Goal: Task Accomplishment & Management: Complete application form

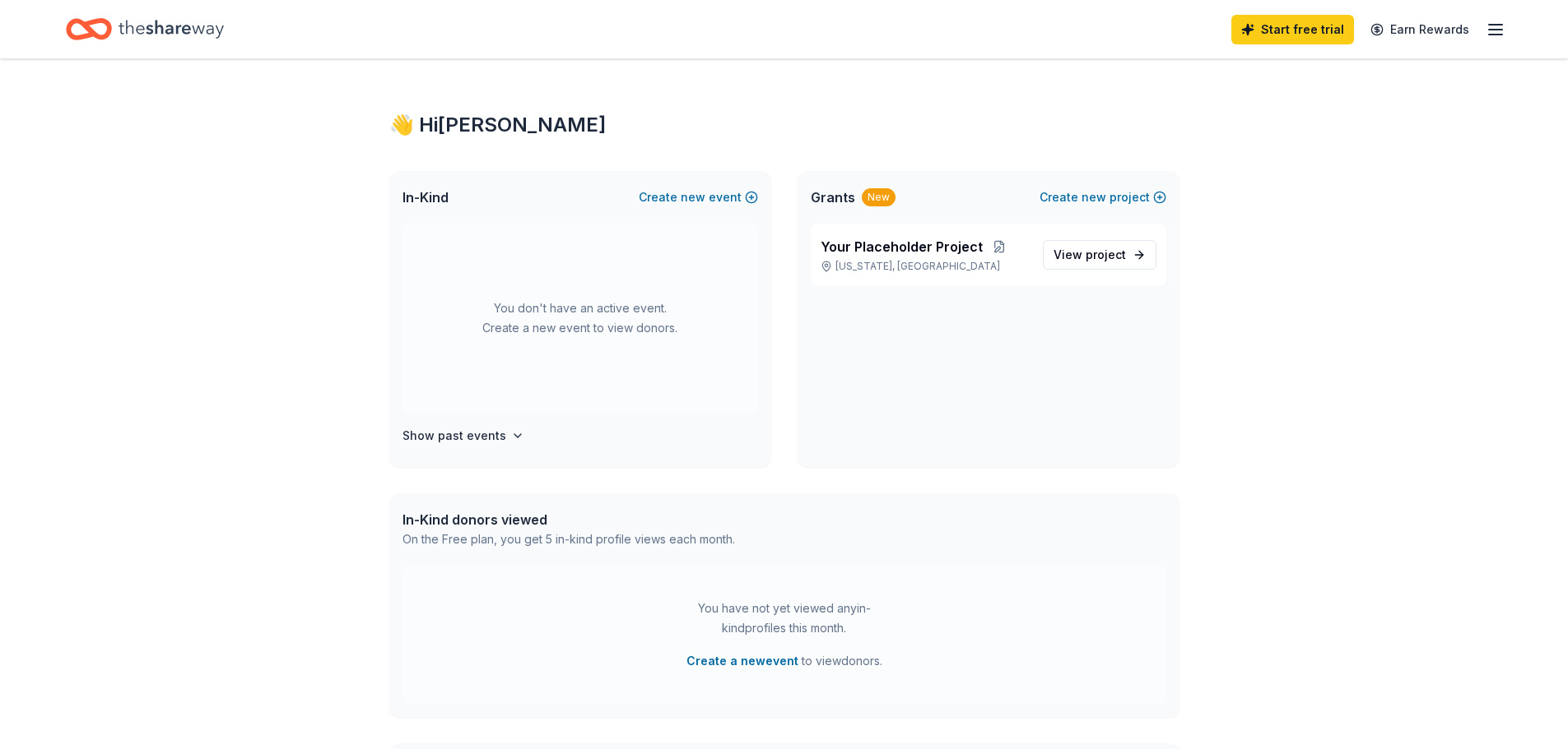
click at [1492, 34] on line "button" at bounding box center [1495, 34] width 13 height 0
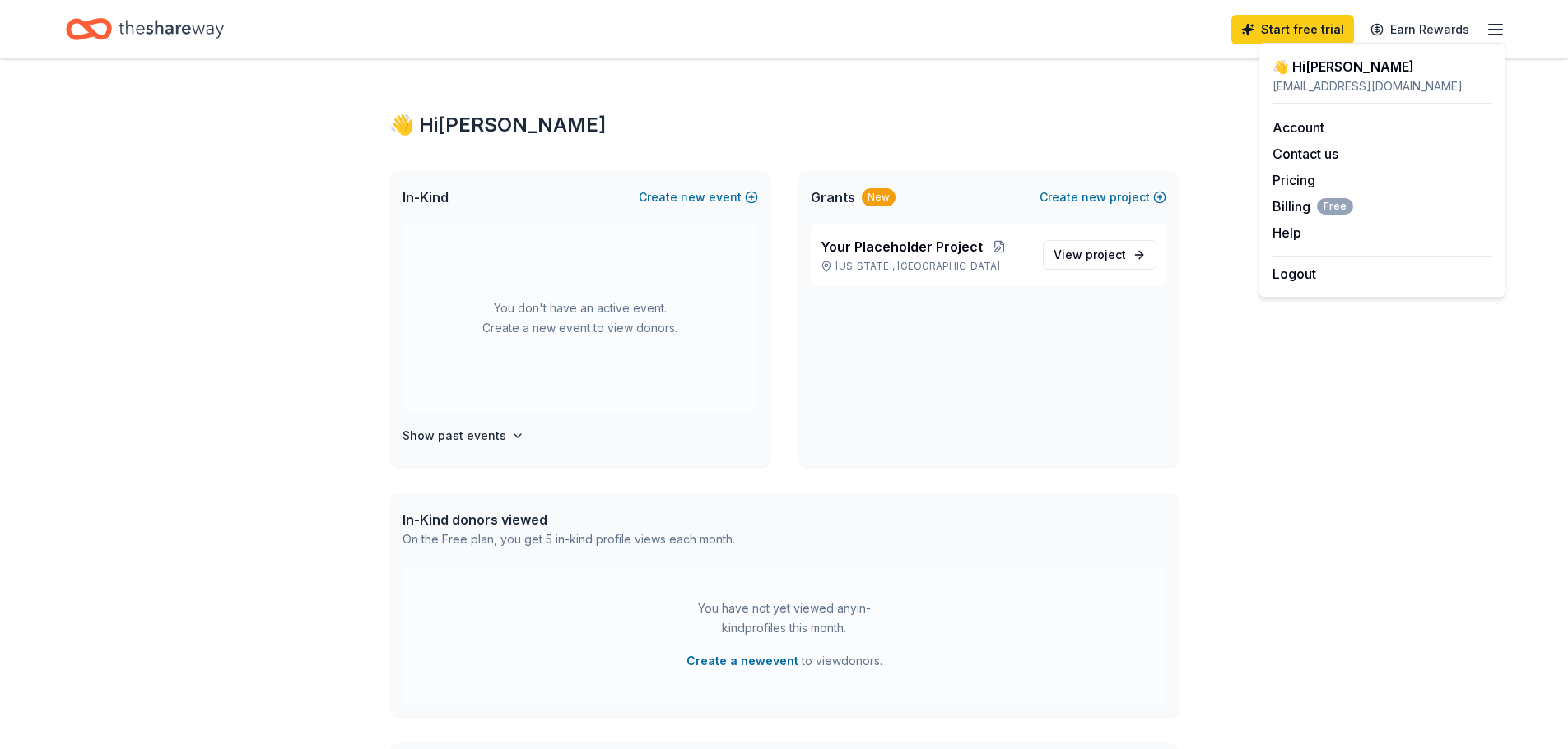
click at [1319, 431] on div "👋 Hi [PERSON_NAME] In-Kind Create new event You don't have an active event. Cre…" at bounding box center [784, 523] width 1568 height 928
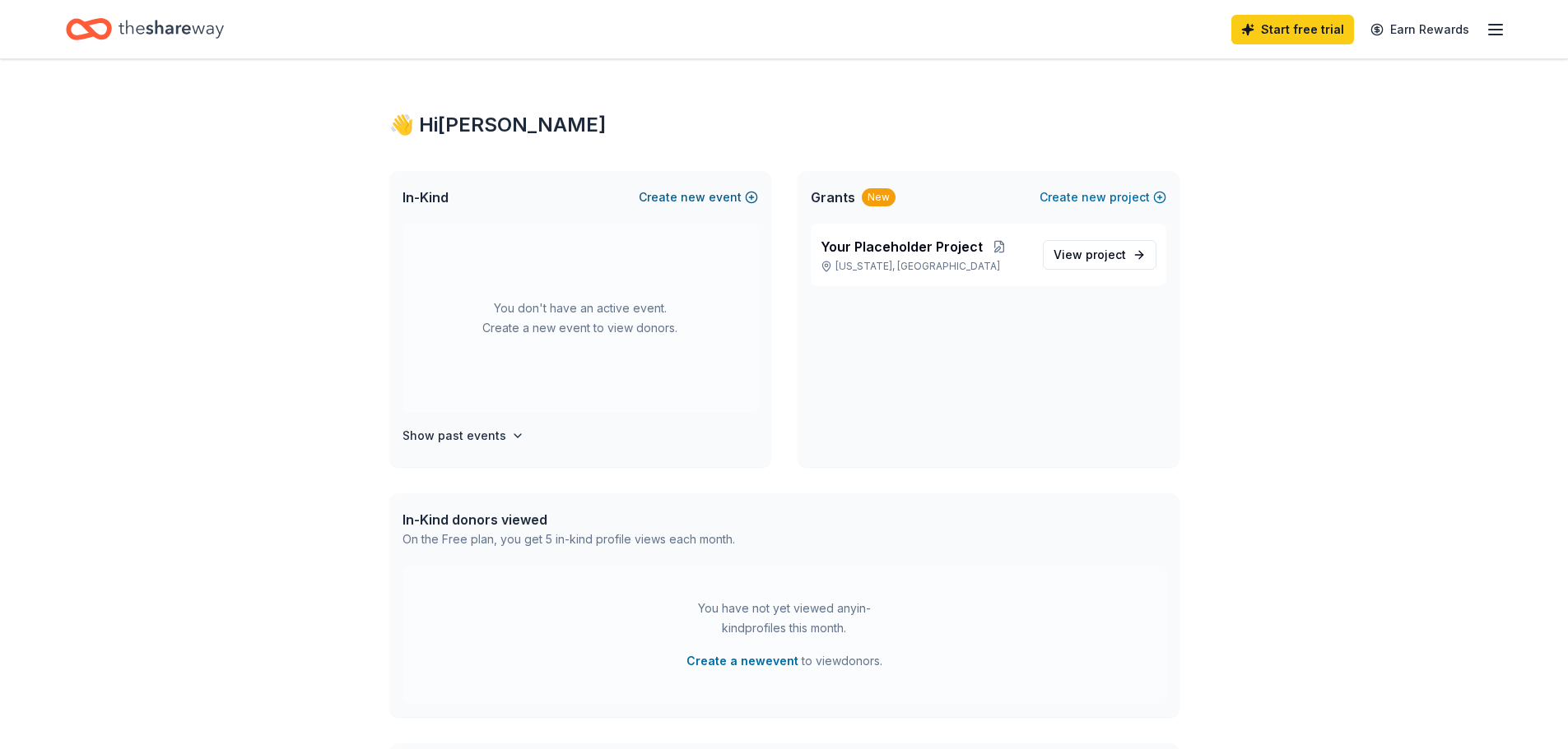
click at [702, 193] on span "new" at bounding box center [692, 197] width 25 height 20
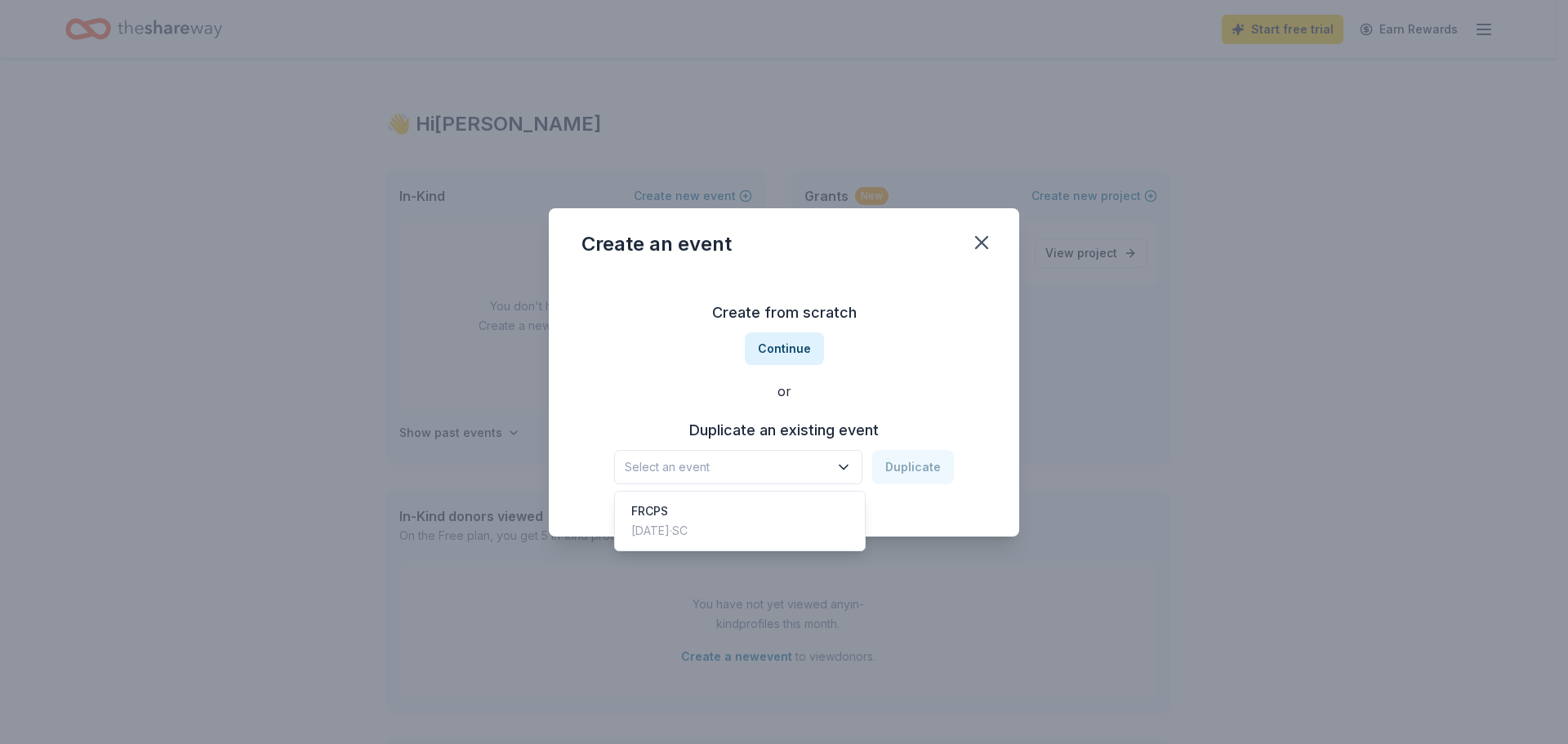
click at [842, 459] on icon "button" at bounding box center [843, 467] width 16 height 16
click at [848, 461] on icon "button" at bounding box center [843, 467] width 16 height 16
click at [773, 354] on button "Continue" at bounding box center [784, 348] width 80 height 33
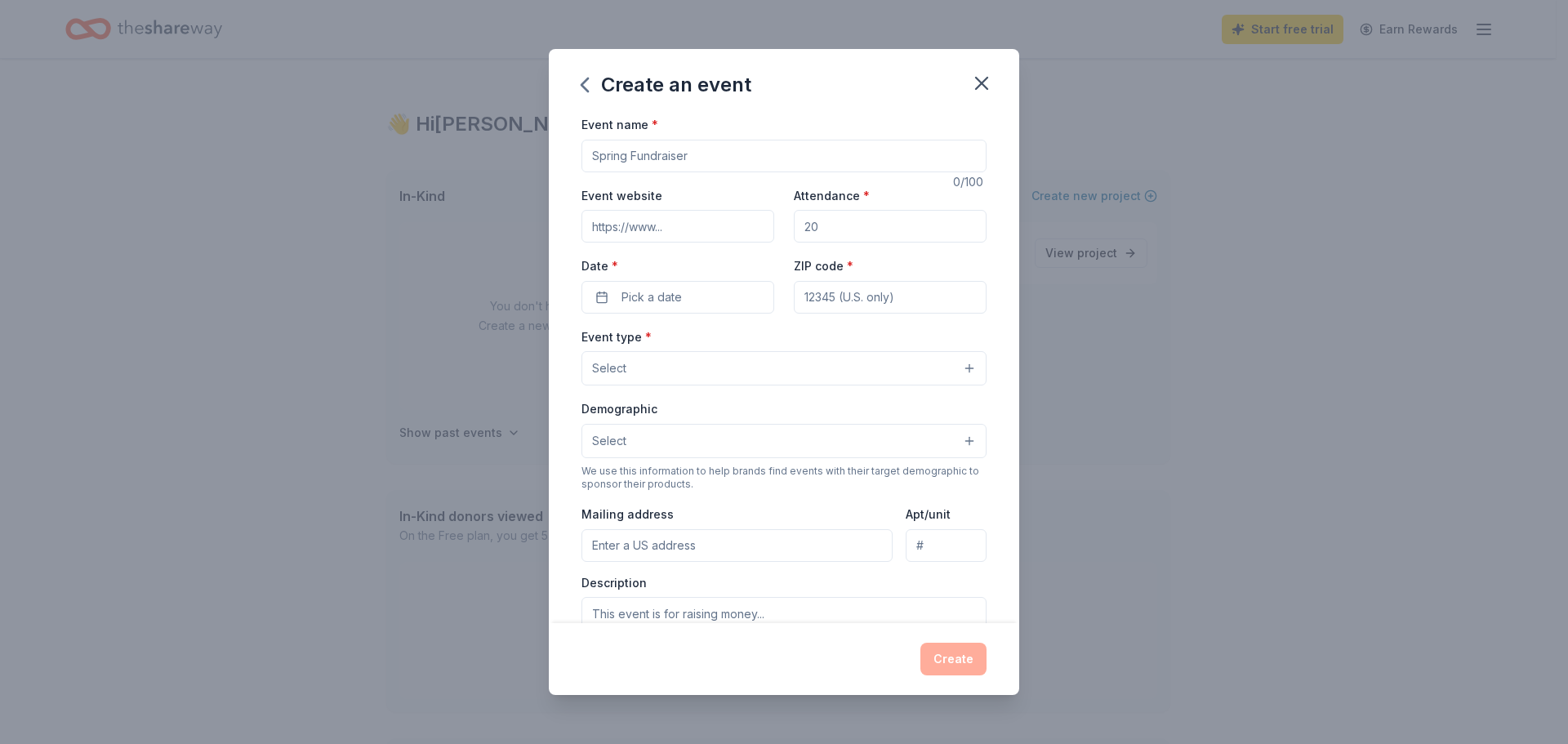
click at [675, 154] on input "Event name *" at bounding box center [784, 156] width 405 height 33
type input "W"
click at [719, 166] on input "Hope Center for Childre: An Evening in the [GEOGRAPHIC_DATA]" at bounding box center [784, 156] width 405 height 33
type input "Hope Center for Children: An Evening in the [GEOGRAPHIC_DATA]"
click at [725, 212] on input "Event website" at bounding box center [678, 226] width 193 height 33
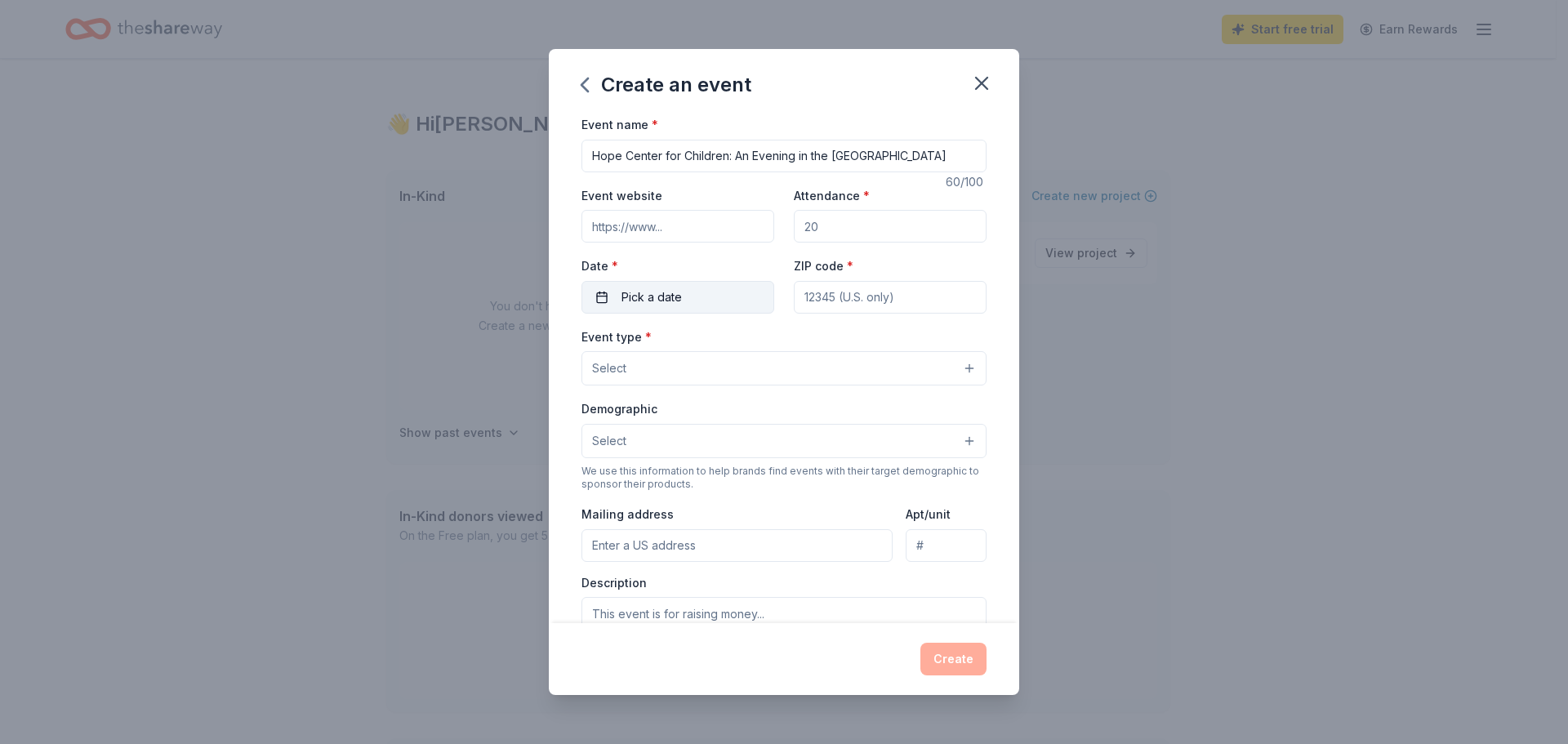
paste input "[URL][DOMAIN_NAME]"
type input "[URL][DOMAIN_NAME]"
click at [873, 225] on input "Attendance *" at bounding box center [890, 226] width 193 height 33
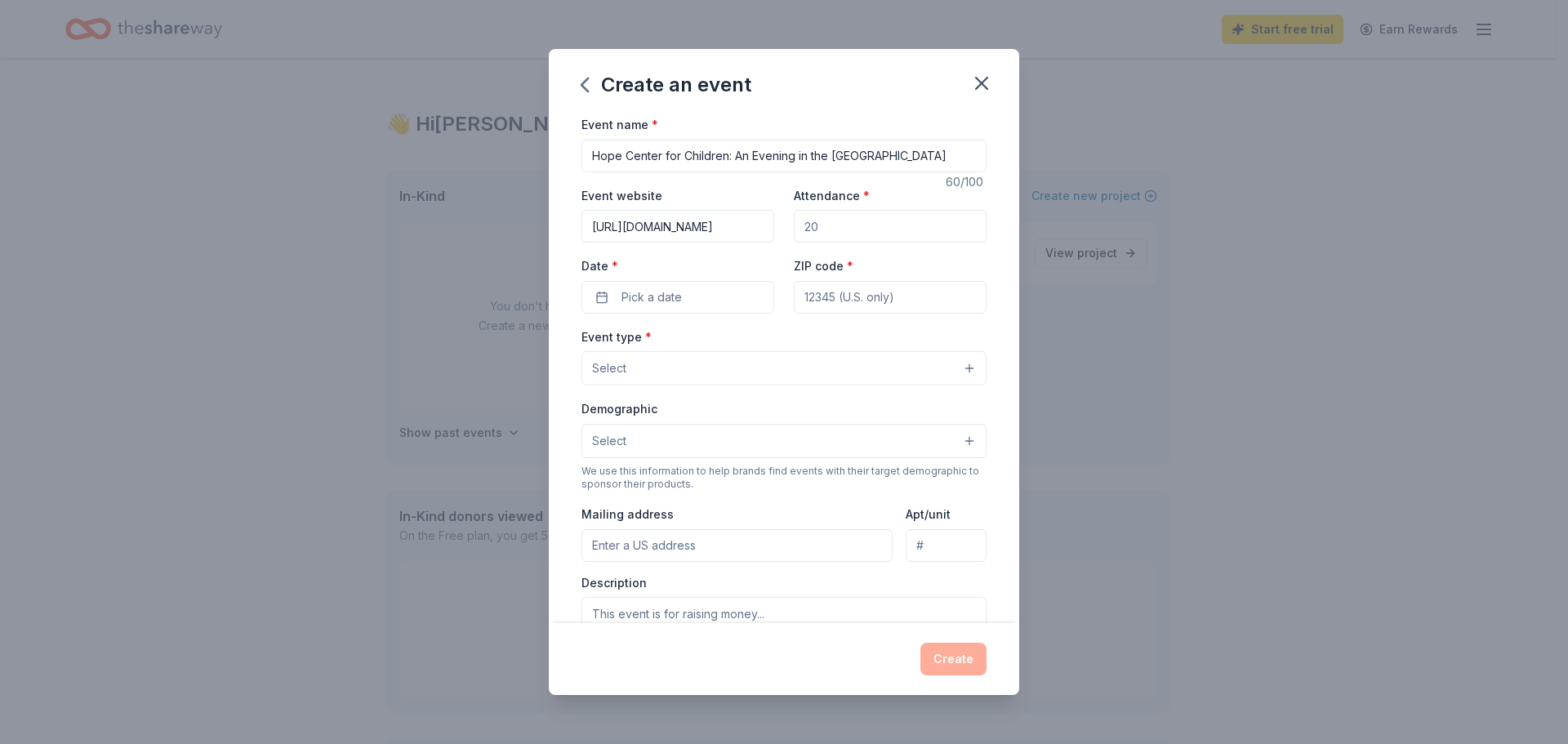
click at [873, 225] on input "Attendance *" at bounding box center [890, 226] width 193 height 33
type input "500"
click at [711, 297] on button "Pick a date" at bounding box center [678, 297] width 193 height 33
click at [758, 346] on button "Go to next month" at bounding box center [762, 341] width 23 height 23
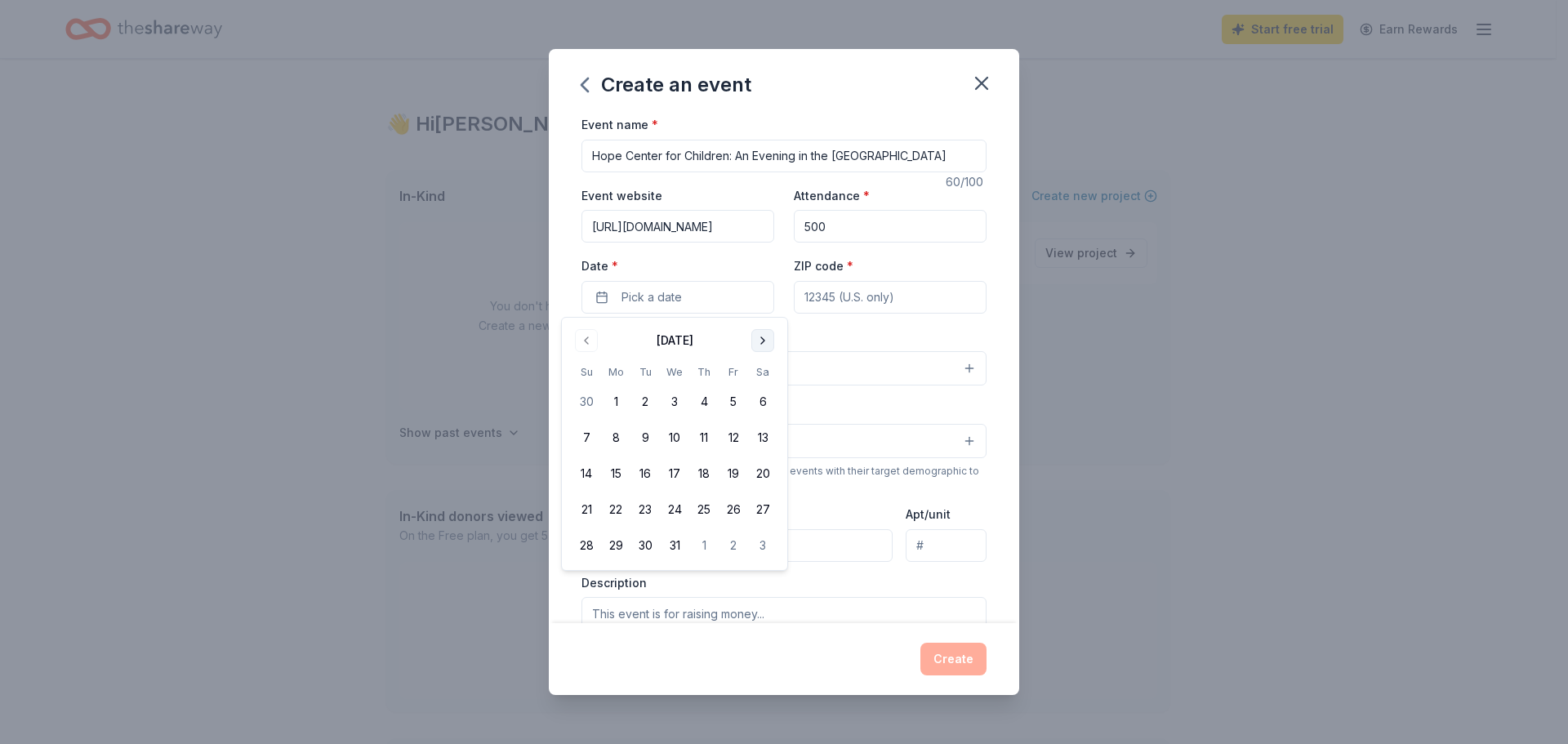
click at [759, 345] on button "Go to next month" at bounding box center [762, 341] width 23 height 23
click at [760, 344] on button "Go to next month" at bounding box center [762, 341] width 23 height 23
click at [761, 510] on button "28" at bounding box center [762, 509] width 30 height 30
click at [859, 290] on input "ZIP code *" at bounding box center [890, 297] width 193 height 33
type input "29303"
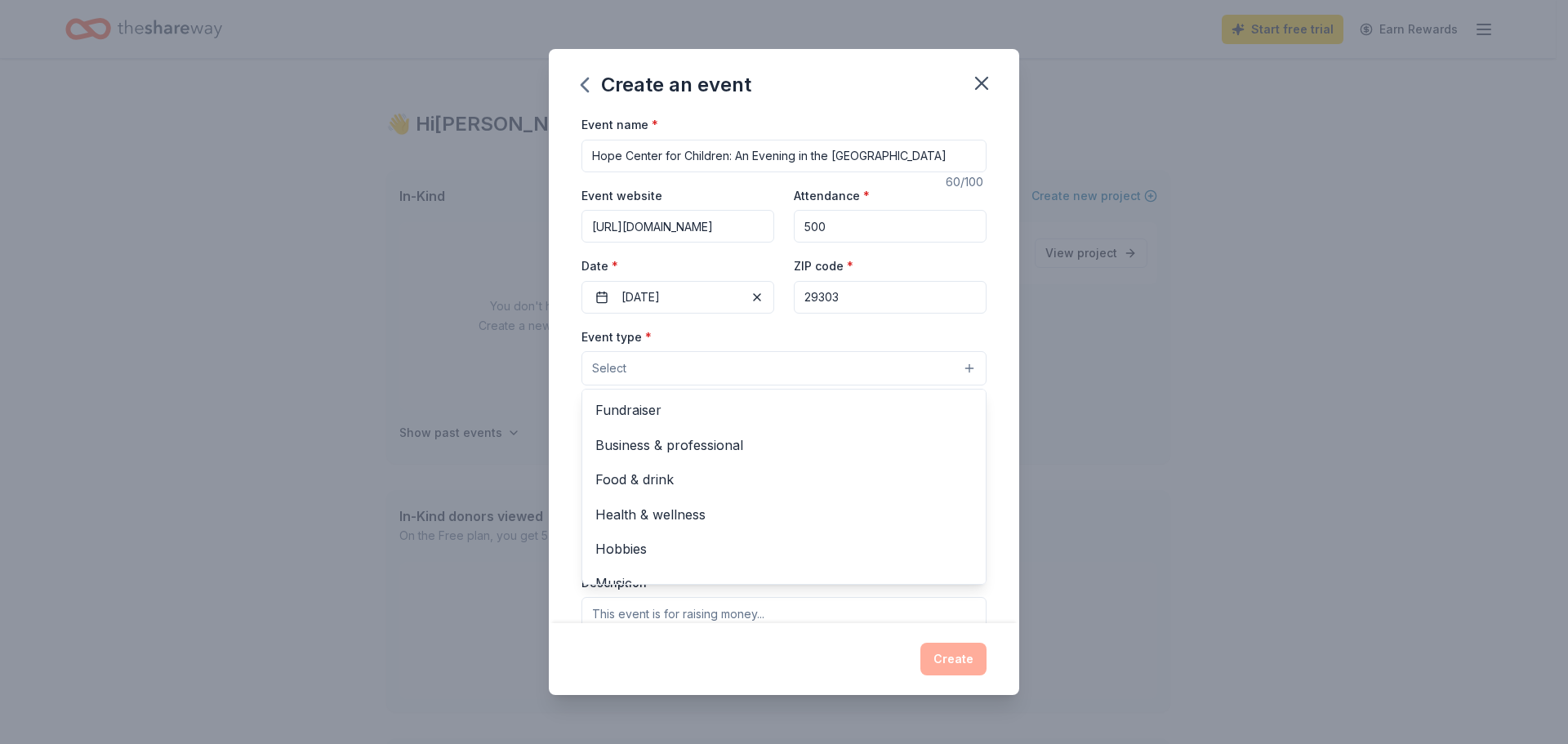
click at [870, 364] on button "Select" at bounding box center [784, 369] width 405 height 34
click at [613, 411] on span "Fundraiser" at bounding box center [784, 409] width 377 height 21
click at [1006, 520] on div "Event name * Hope Center for Children: An Evening in the Enchanted Forest 60 /1…" at bounding box center [784, 369] width 470 height 509
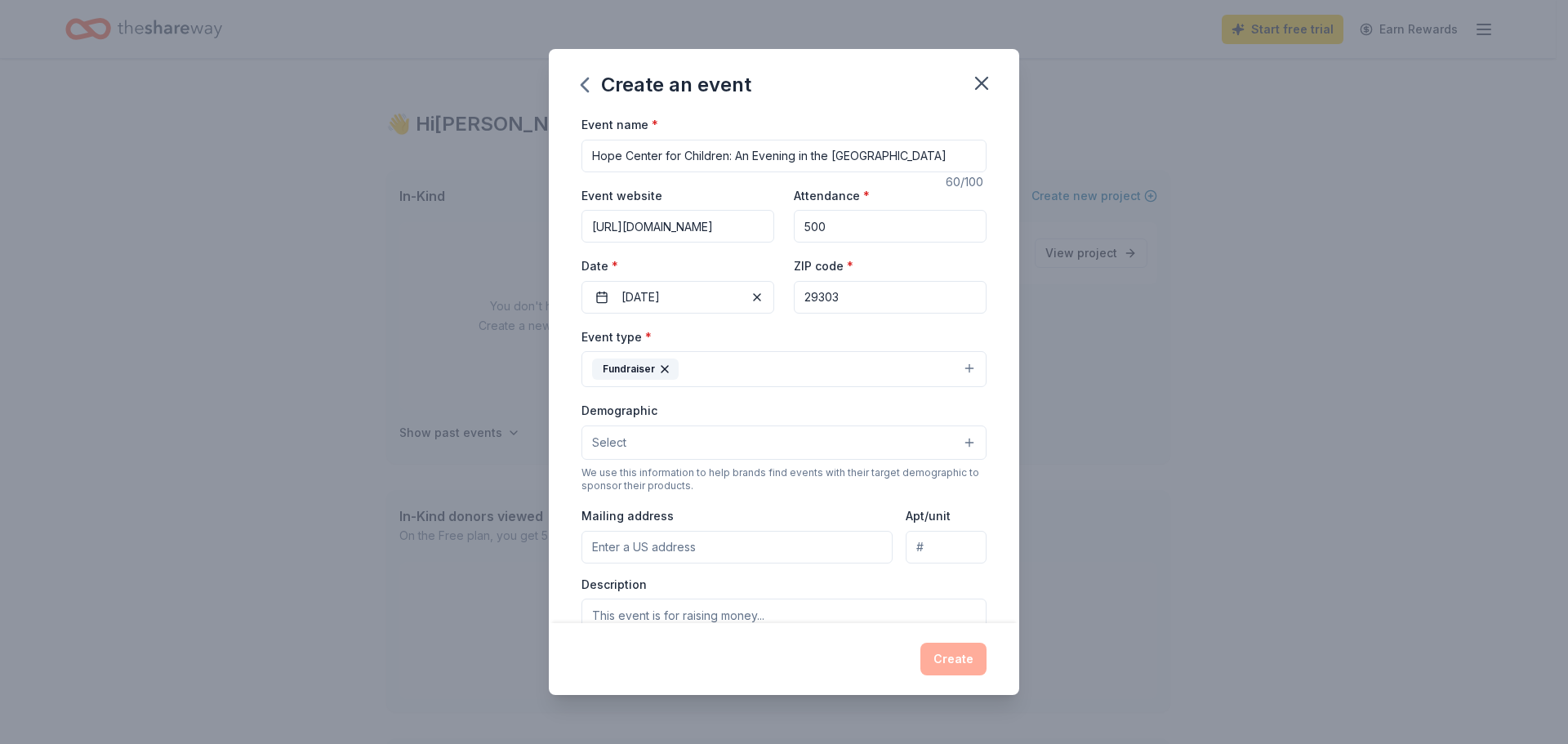
click at [746, 442] on button "Select" at bounding box center [784, 442] width 405 height 34
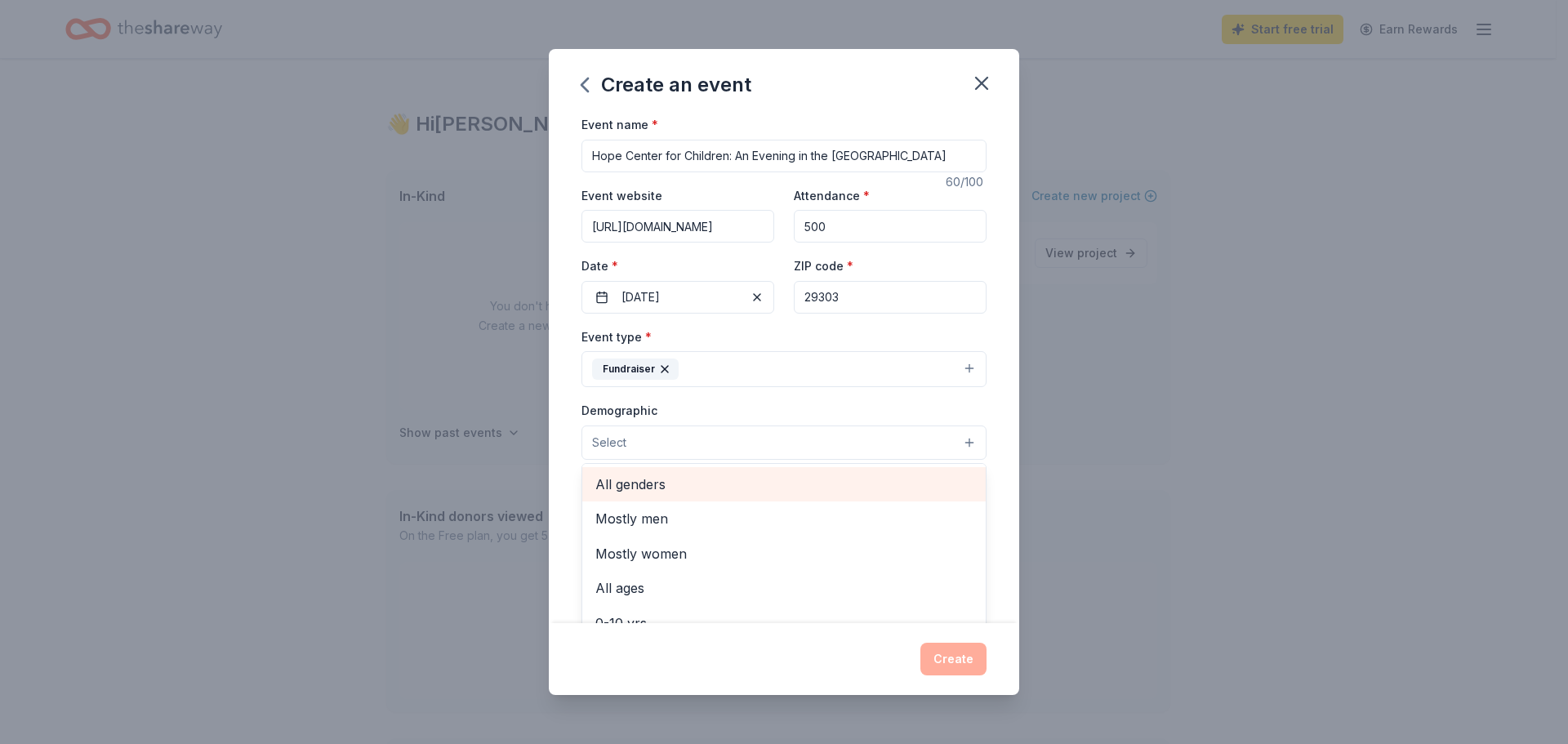
click at [695, 489] on span "All genders" at bounding box center [784, 484] width 377 height 21
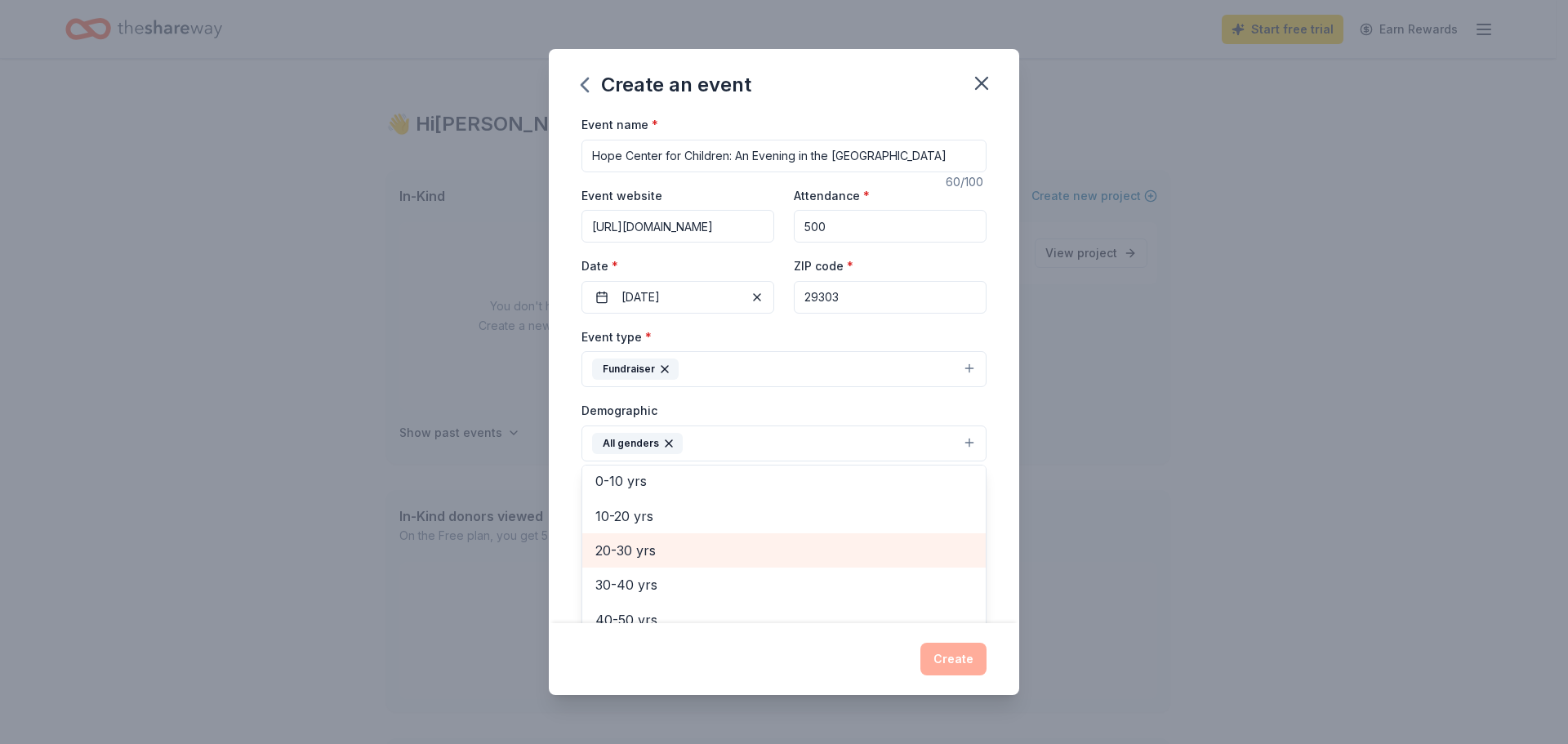
scroll to position [81, 0]
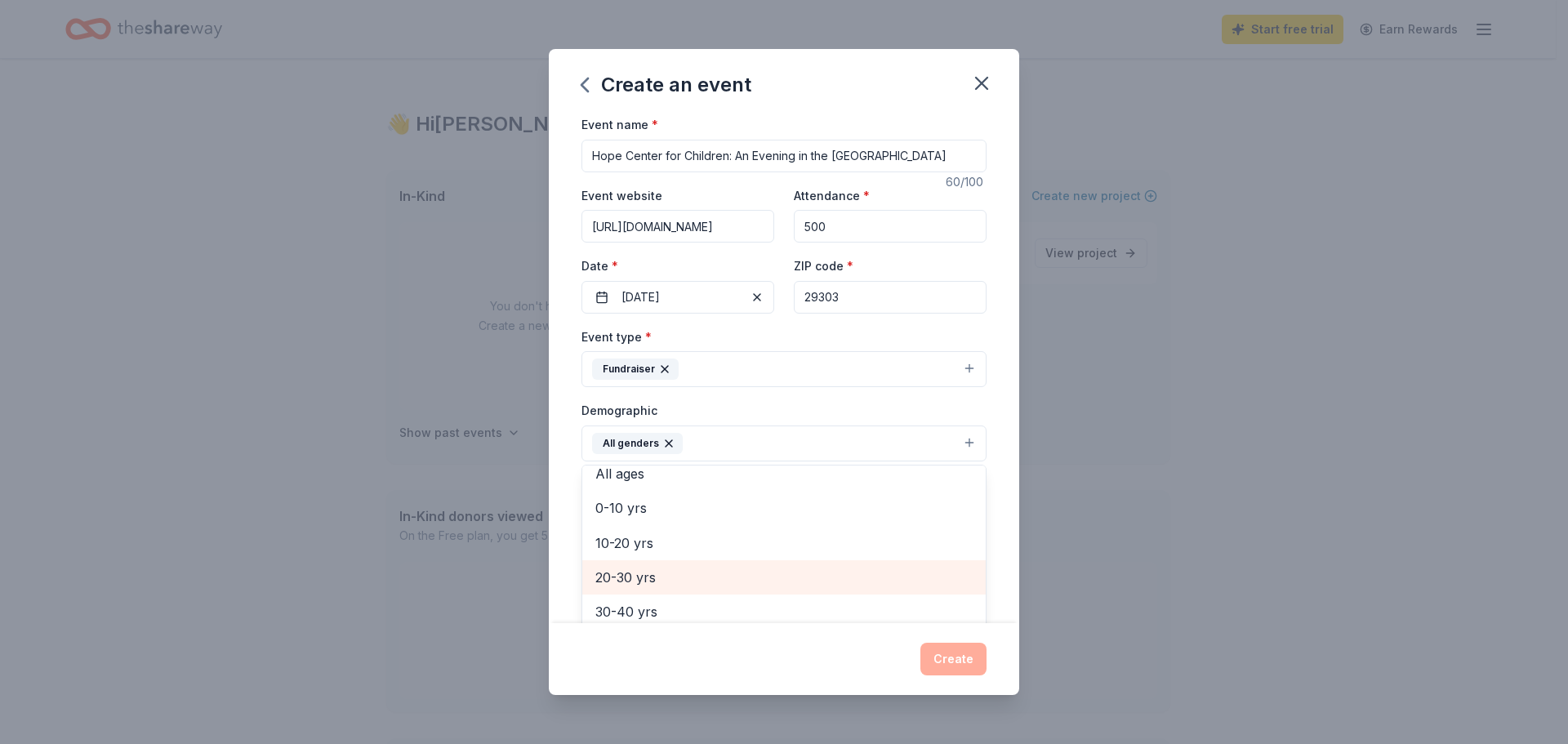
click at [660, 574] on span "20-30 yrs" at bounding box center [784, 577] width 377 height 21
click at [660, 580] on span "30-40 yrs" at bounding box center [784, 577] width 377 height 21
click at [660, 580] on span "40-50 yrs" at bounding box center [784, 577] width 377 height 21
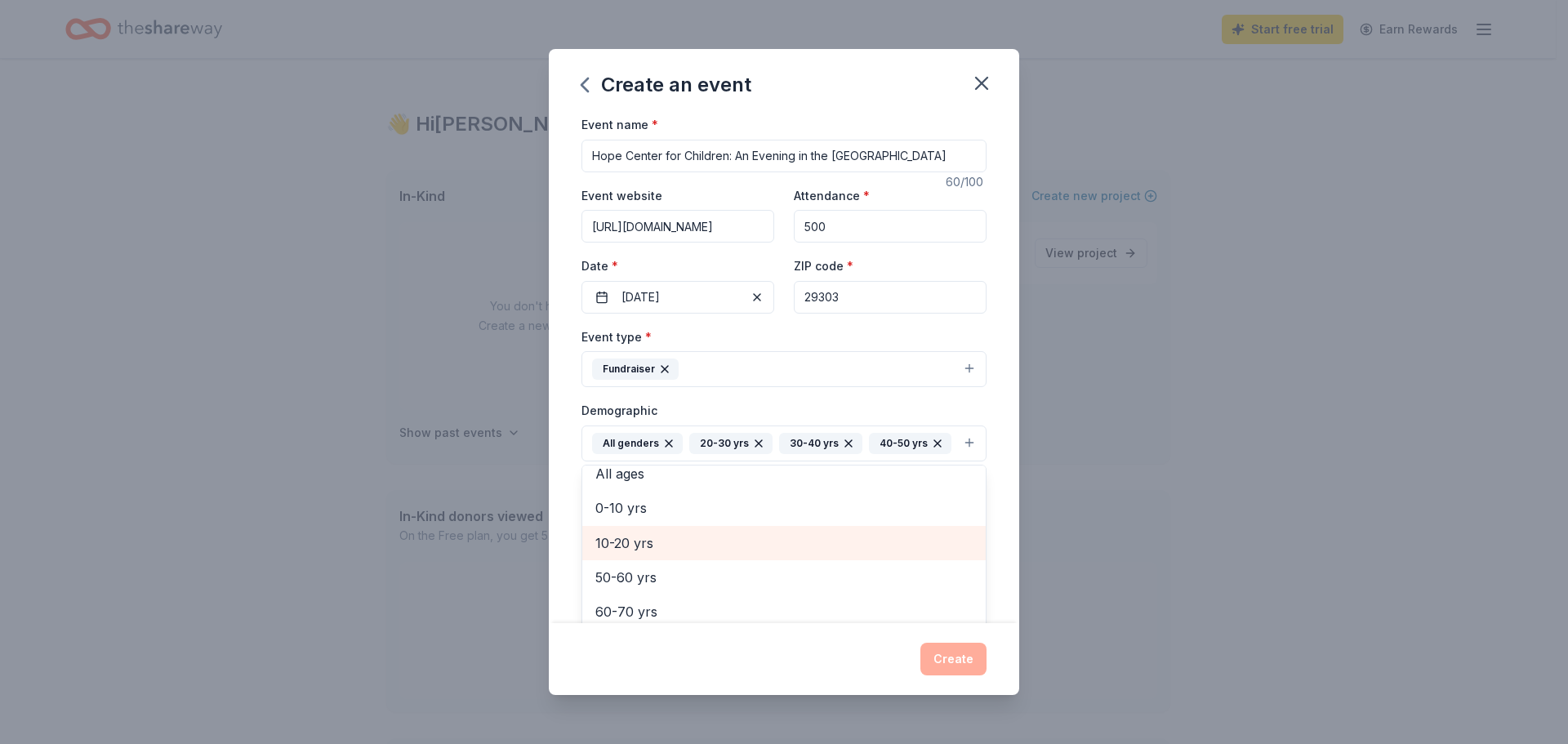
click at [660, 554] on span "10-20 yrs" at bounding box center [784, 543] width 377 height 21
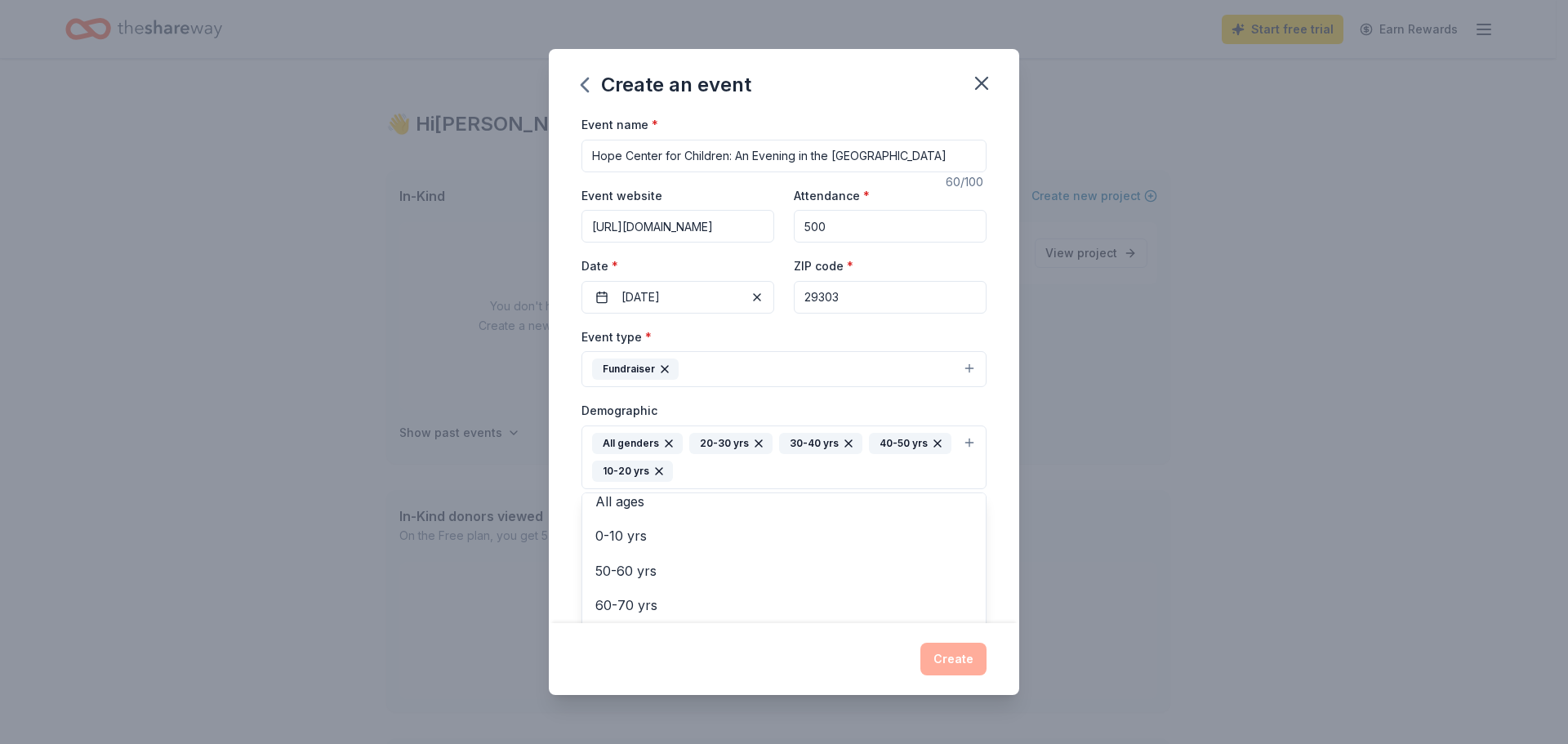
click at [666, 472] on icon "button" at bounding box center [658, 471] width 13 height 13
click at [731, 454] on div "All genders 20-30 yrs 30-40 yrs 40-50 yrs" at bounding box center [772, 443] width 359 height 21
click at [674, 546] on span "50-60 yrs" at bounding box center [784, 535] width 377 height 21
click at [673, 602] on span "60-70 yrs" at bounding box center [784, 597] width 377 height 21
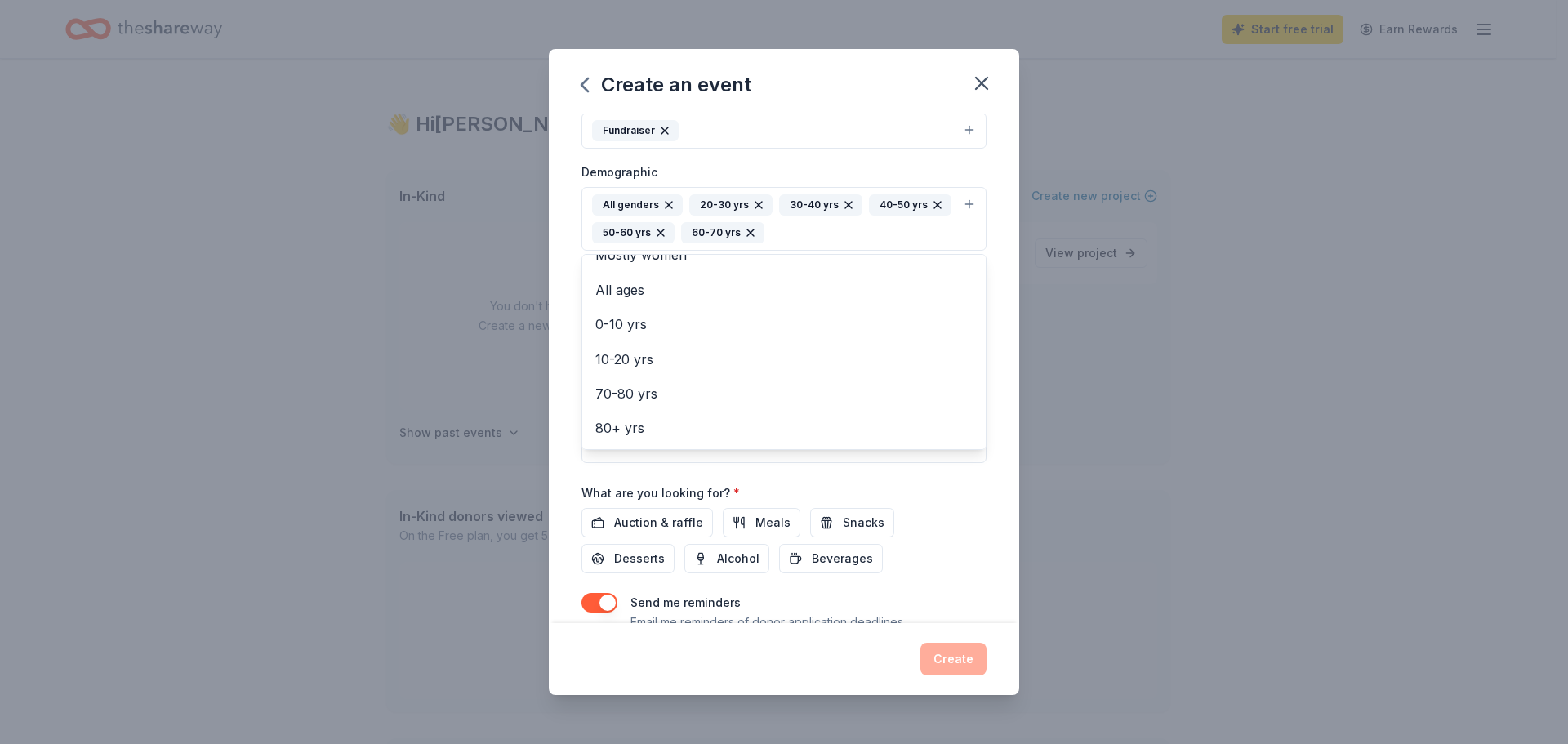
scroll to position [245, 0]
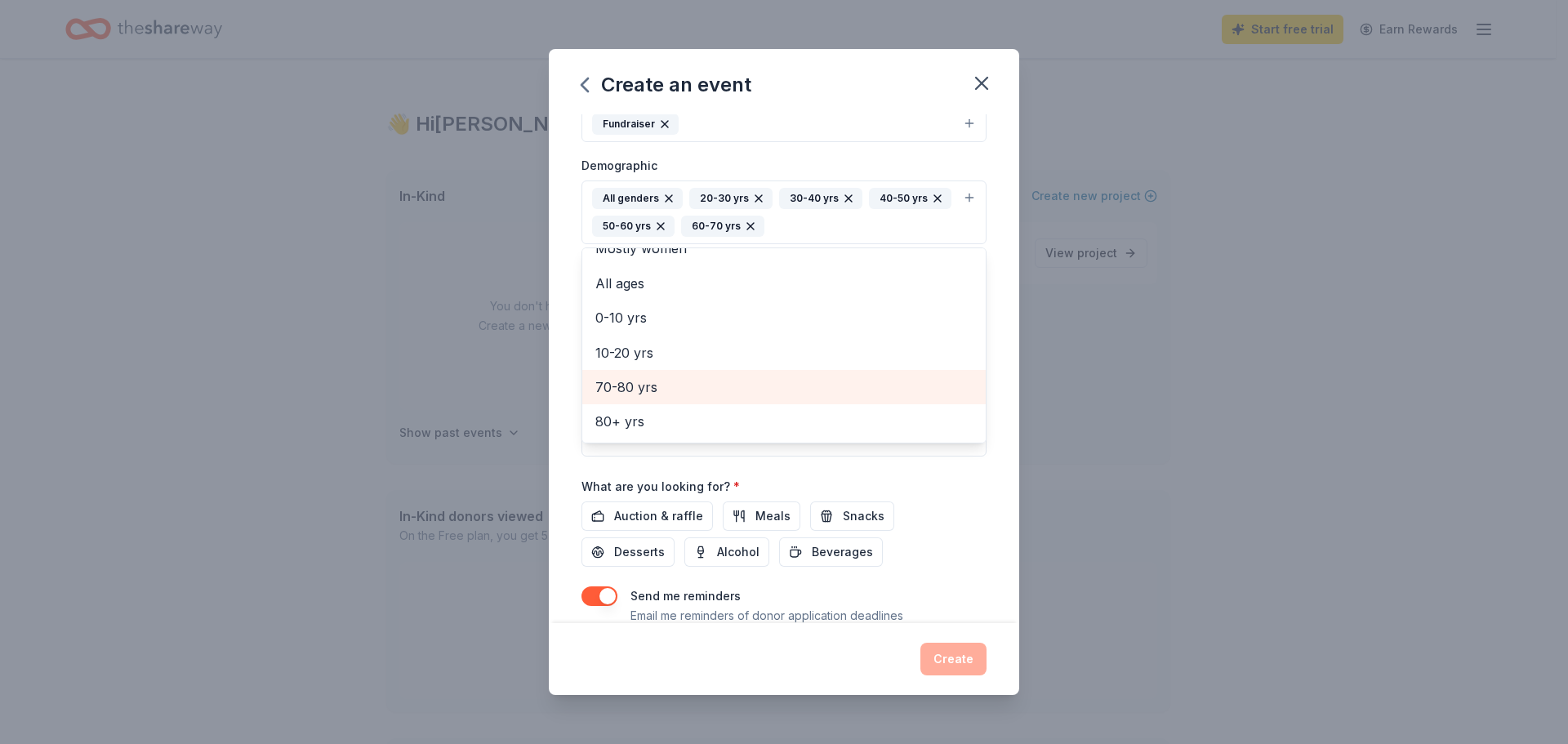
click at [627, 398] on div "70-80 yrs" at bounding box center [784, 387] width 403 height 34
click at [930, 514] on div "Event name * Hope Center for Children: An Evening in the Enchanted Forest 60 /1…" at bounding box center [784, 262] width 405 height 786
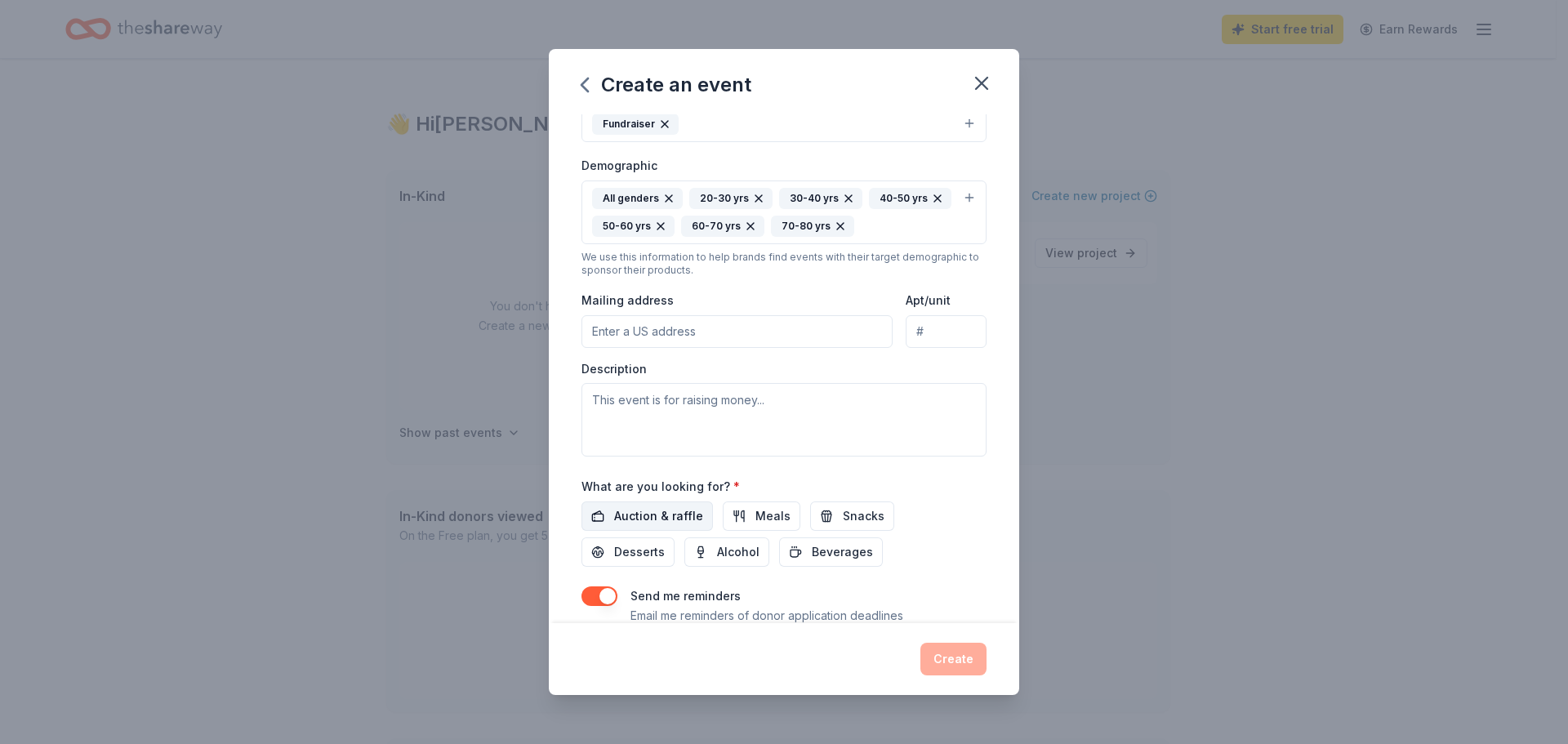
click at [631, 510] on span "Auction & raffle" at bounding box center [658, 516] width 89 height 19
click at [712, 330] on input "Mailing address" at bounding box center [736, 331] width 311 height 33
type input "P.O. [STREET_ADDRESS]"
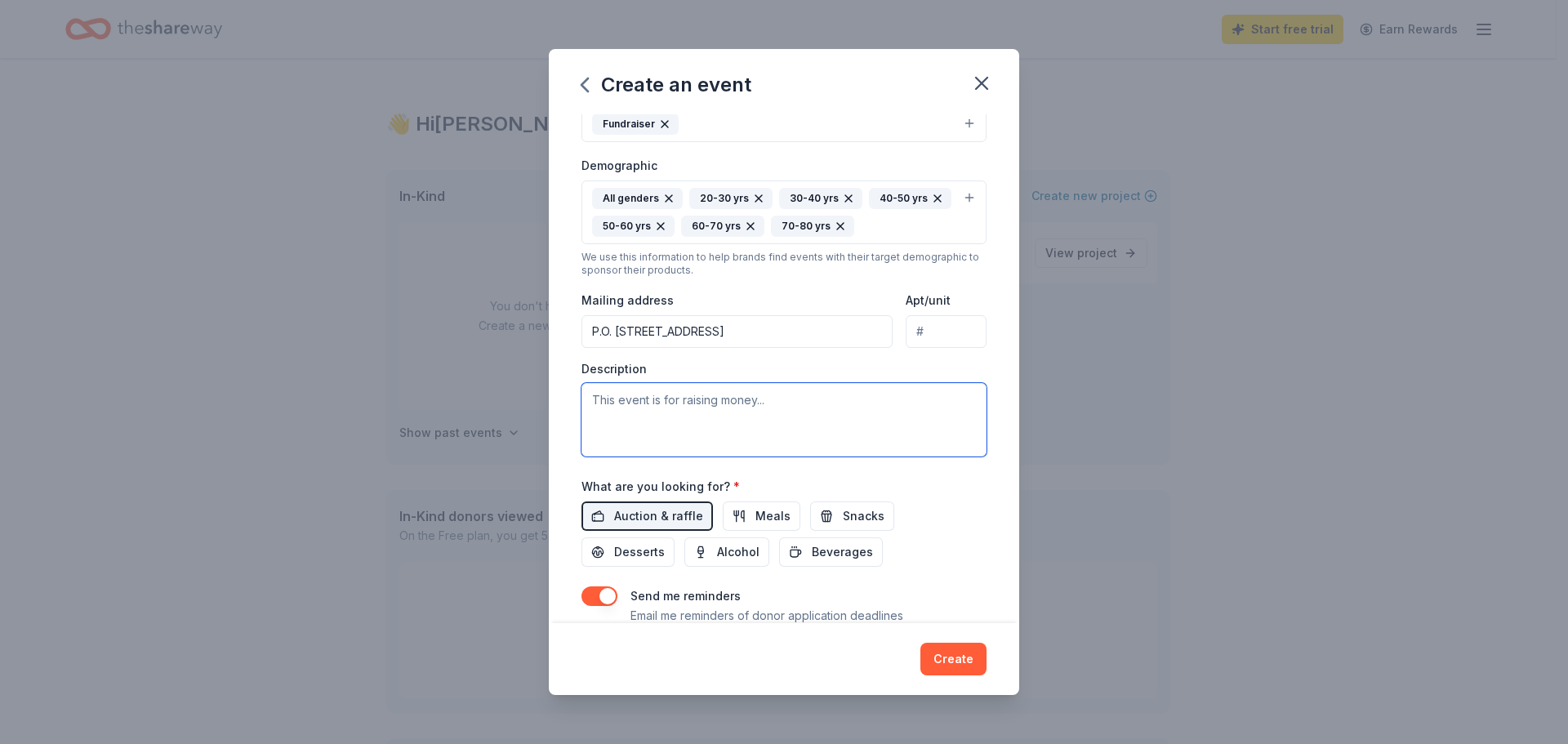
click at [725, 422] on textarea at bounding box center [784, 419] width 405 height 74
paste textarea "Lore Ipsumd sit Ametcons (ADIP) elitsed doe te “In Utl Etdol” mag ali 9996 Enim…"
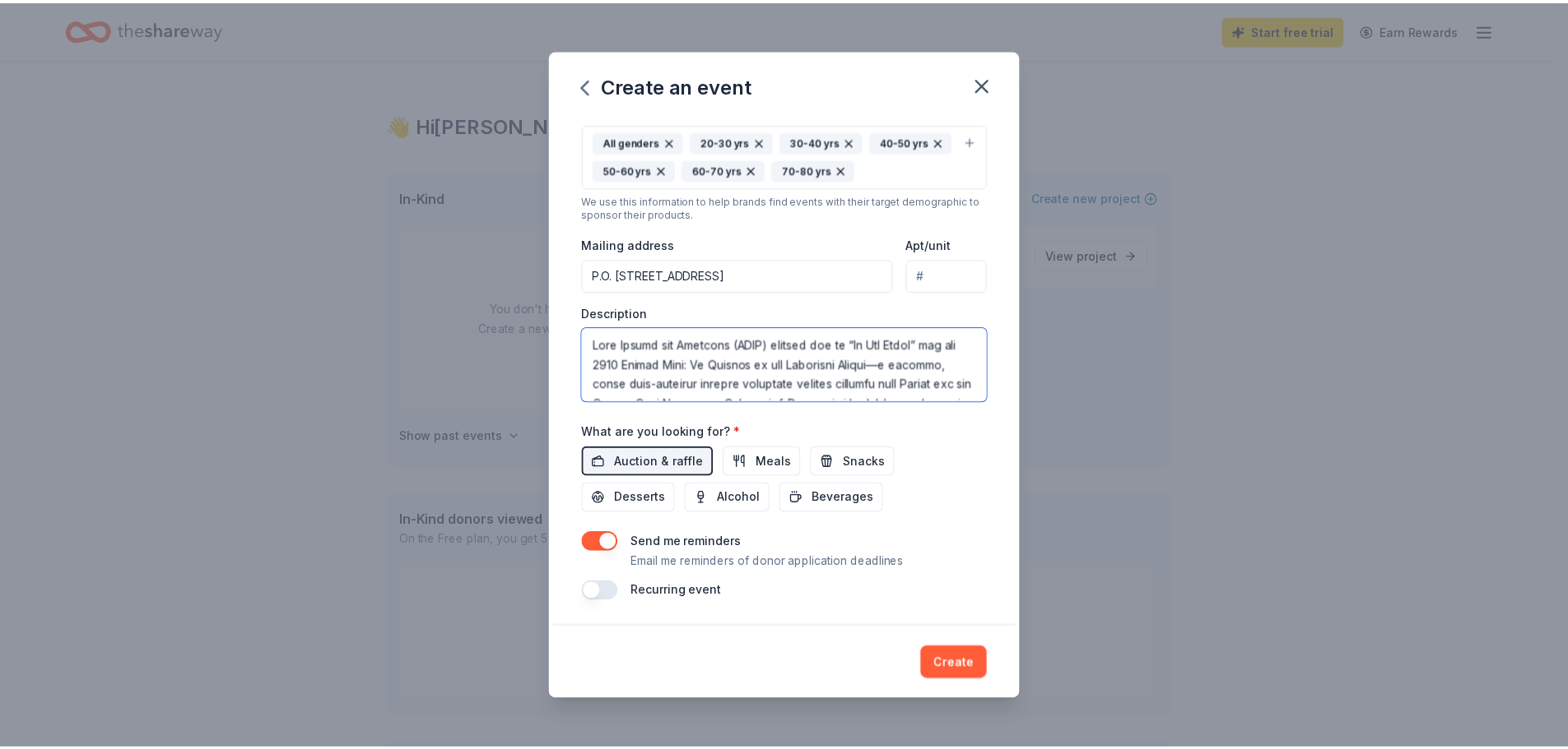
scroll to position [316, 0]
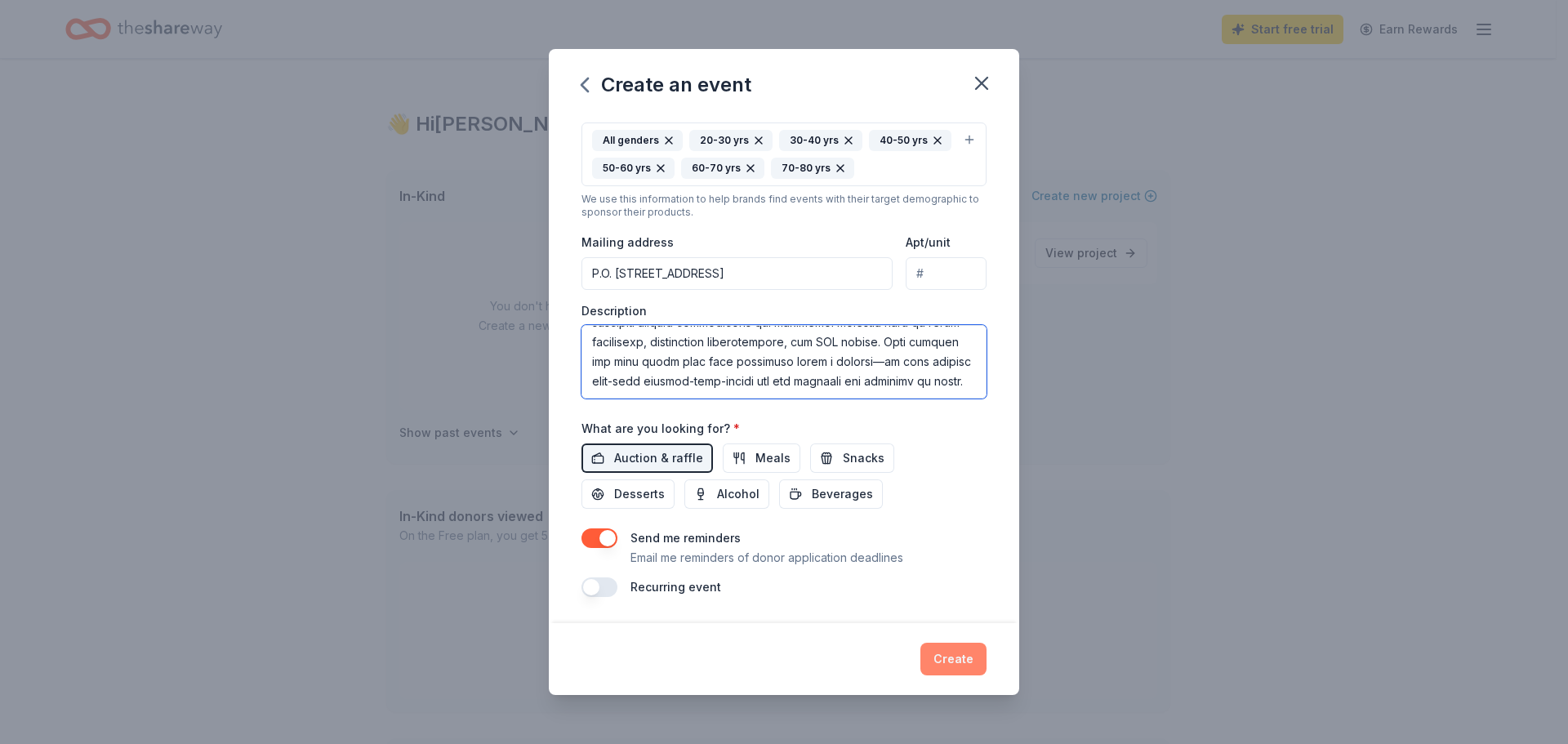
type textarea "Lore Ipsumd sit Ametcons (ADIP) elitsed doe te “In Utl Etdol” mag ali 9996 Enim…"
click at [956, 657] on button "Create" at bounding box center [954, 659] width 66 height 33
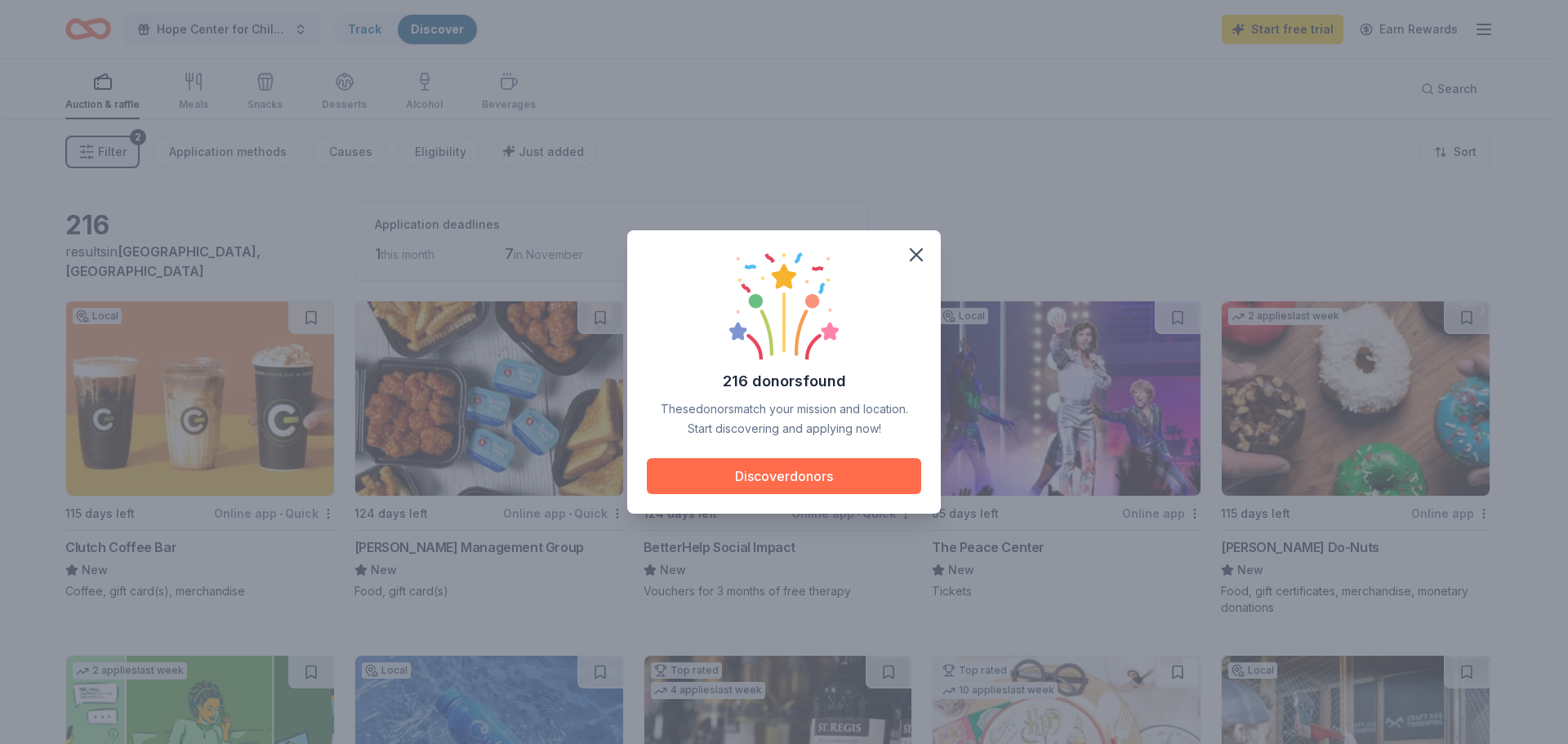
click at [842, 467] on button "Discover donors" at bounding box center [784, 476] width 274 height 36
